Goal: Transaction & Acquisition: Register for event/course

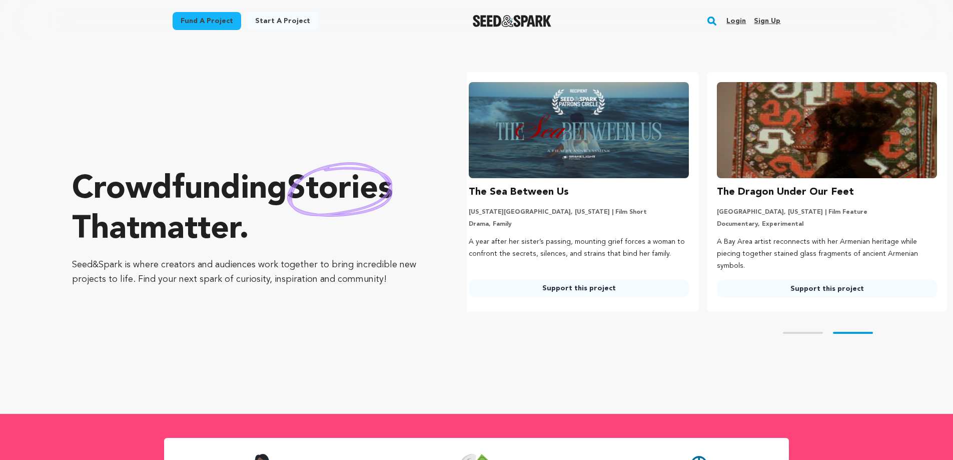
scroll to position [0, 256]
click at [765, 20] on link "Sign up" at bounding box center [767, 21] width 27 height 16
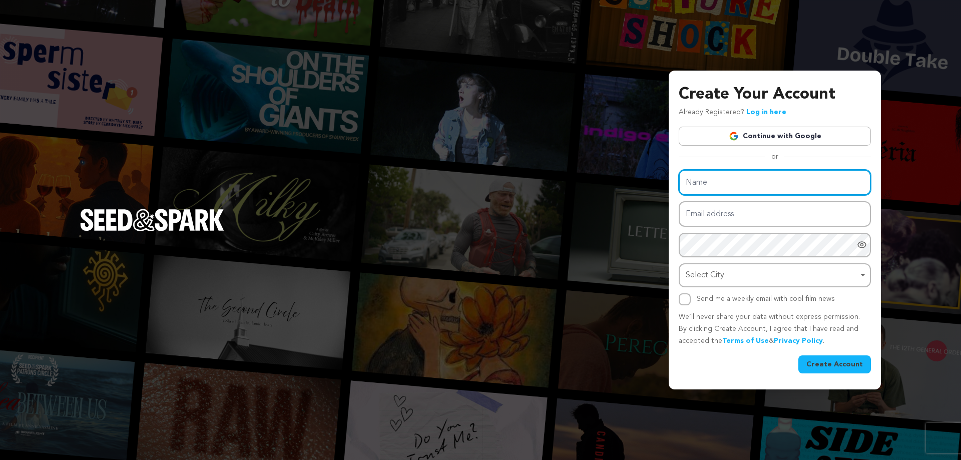
click at [727, 174] on input "Name" at bounding box center [775, 183] width 192 height 26
type input "Kishan Mehta"
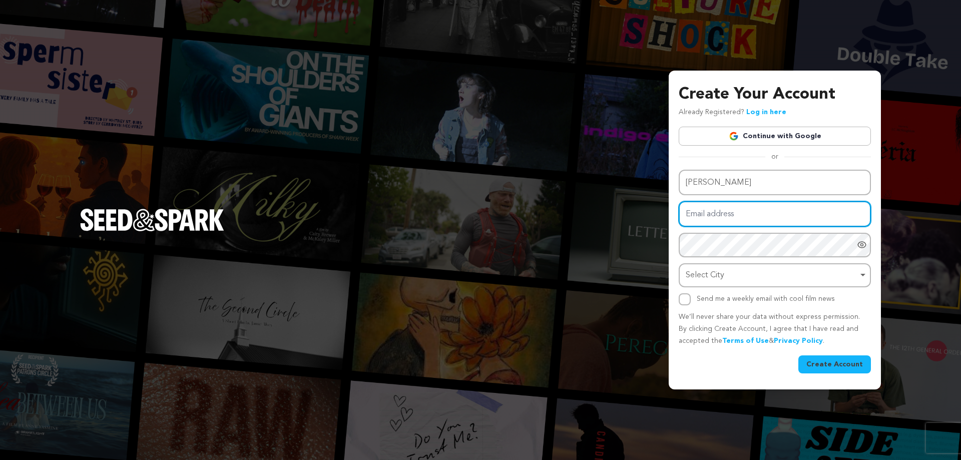
click at [734, 211] on input "Email address" at bounding box center [775, 214] width 192 height 26
type input "gohelmeet91@gmail.com"
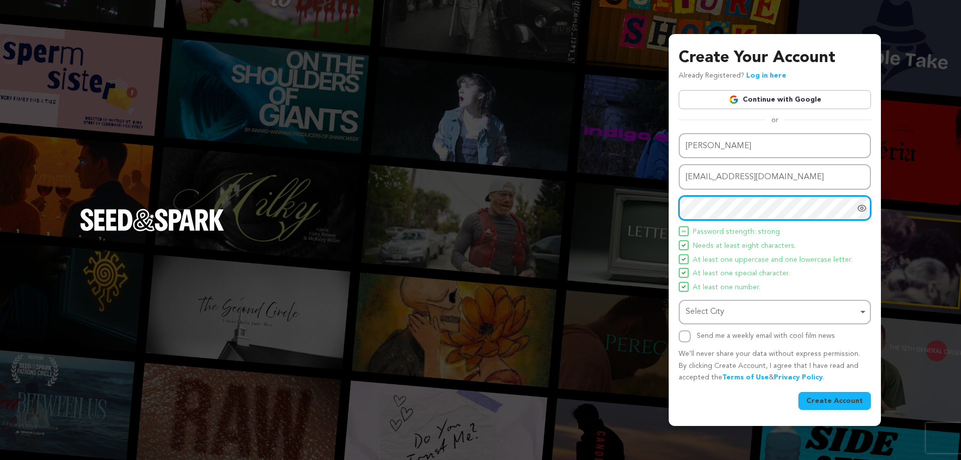
click at [719, 317] on div "Select City Remove item" at bounding box center [772, 312] width 172 height 15
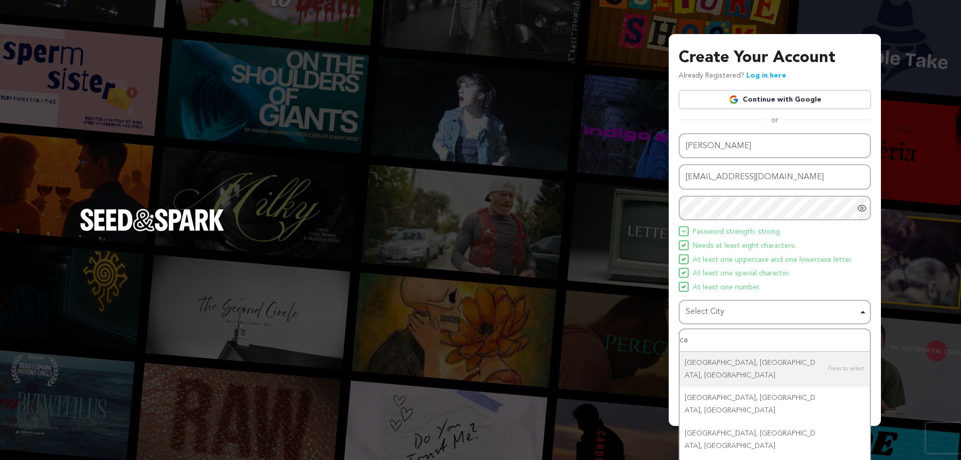
type input "c"
type input "new"
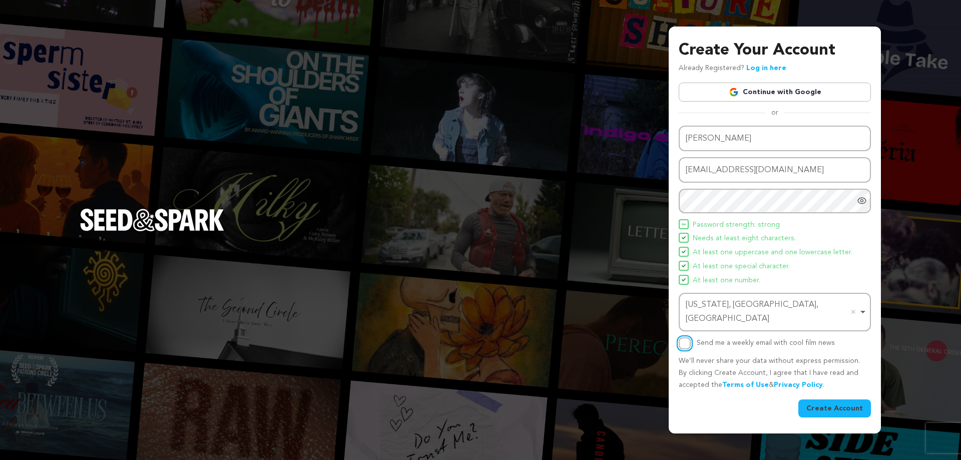
drag, startPoint x: 689, startPoint y: 336, endPoint x: 704, endPoint y: 342, distance: 16.2
click at [688, 337] on input "Send me a weekly email with cool film news" at bounding box center [685, 343] width 12 height 12
checkbox input "true"
click at [845, 400] on button "Create Account" at bounding box center [834, 408] width 73 height 18
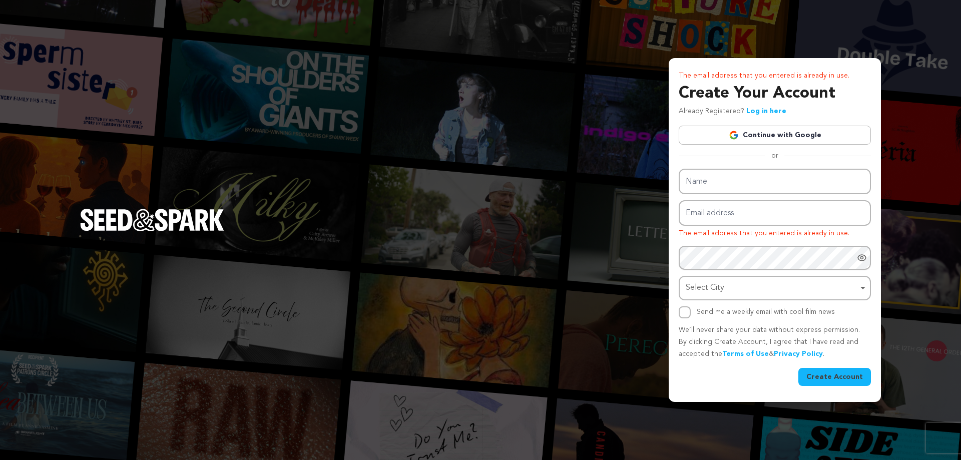
click at [626, 96] on div "The email address that you entered is already in use. Create Your Account Alrea…" at bounding box center [480, 230] width 961 height 460
click at [944, 319] on div "The email address that you entered is already in use. Create Your Account Alrea…" at bounding box center [480, 230] width 961 height 460
click at [773, 127] on link "Continue with Google" at bounding box center [775, 135] width 192 height 19
click at [773, 131] on link "Continue with Google" at bounding box center [775, 135] width 192 height 19
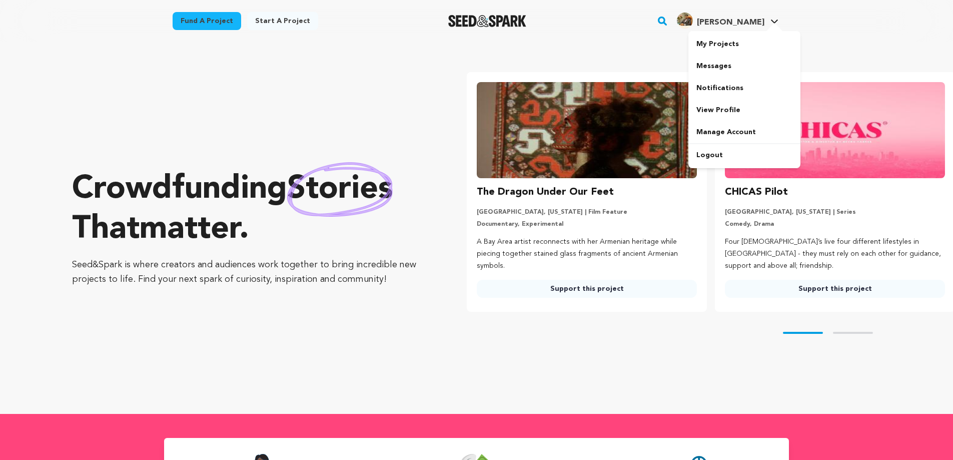
click at [757, 30] on span "Kishan M. Kishan M." at bounding box center [728, 21] width 106 height 21
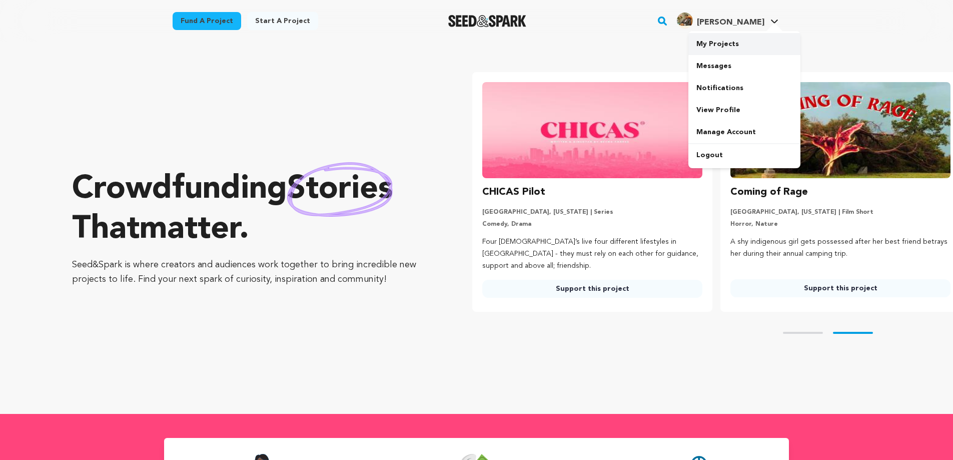
scroll to position [0, 256]
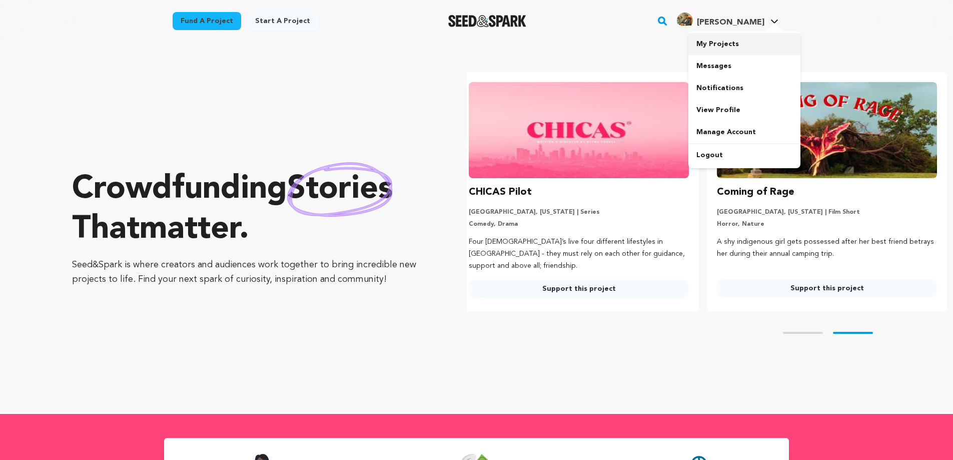
click at [730, 50] on link "My Projects" at bounding box center [745, 44] width 112 height 22
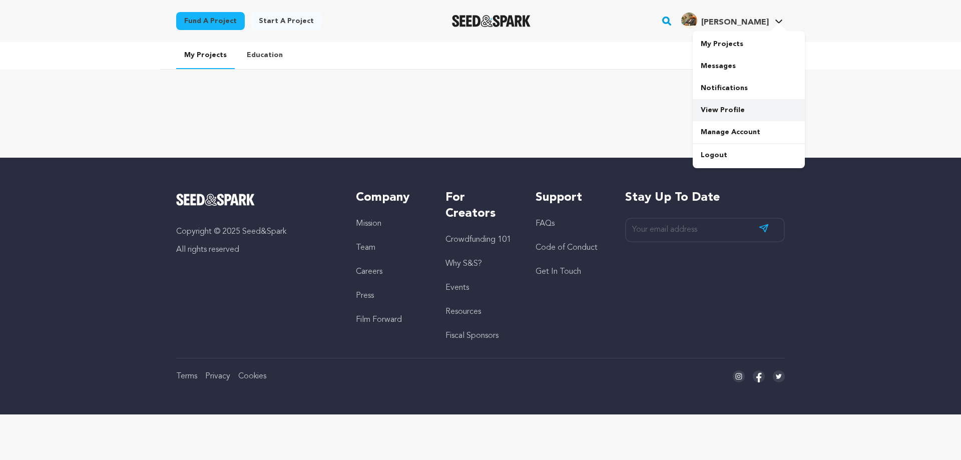
click at [727, 107] on link "View Profile" at bounding box center [749, 110] width 112 height 22
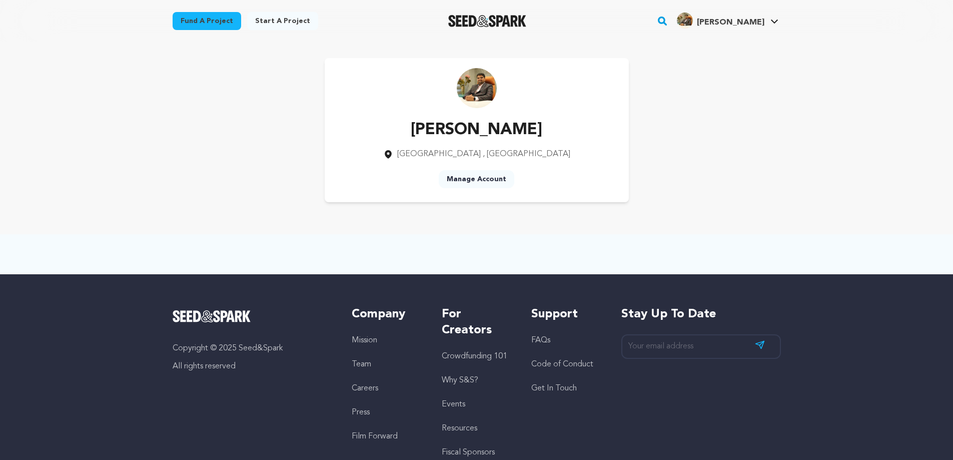
click at [507, 134] on p "[PERSON_NAME]" at bounding box center [476, 130] width 187 height 24
click at [500, 140] on p "[PERSON_NAME]" at bounding box center [476, 130] width 187 height 24
click at [467, 137] on p "[PERSON_NAME]" at bounding box center [476, 130] width 187 height 24
click at [481, 96] on img at bounding box center [477, 88] width 40 height 40
click at [270, 23] on link "Start a project" at bounding box center [282, 21] width 71 height 18
